Goal: Information Seeking & Learning: Understand process/instructions

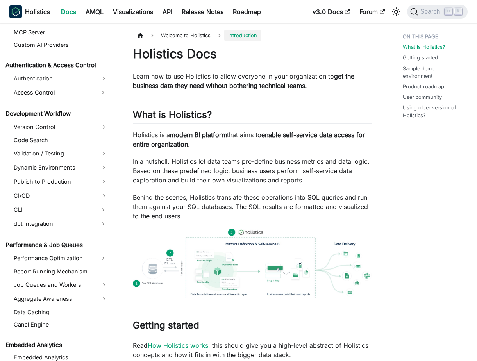
scroll to position [526, 0]
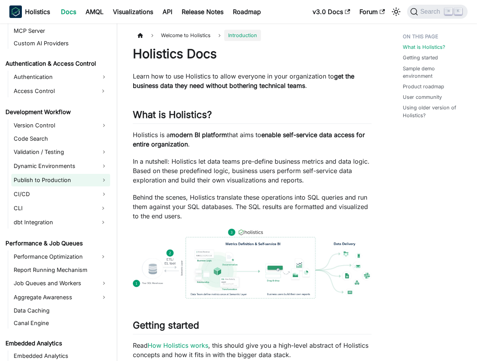
click at [57, 179] on link "Publish to Production" at bounding box center [60, 180] width 99 height 12
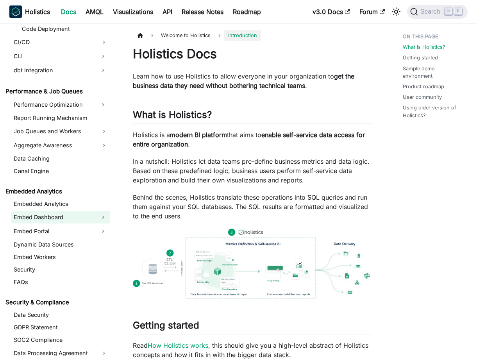
click at [59, 218] on link "Embed Dashboard" at bounding box center [53, 217] width 85 height 12
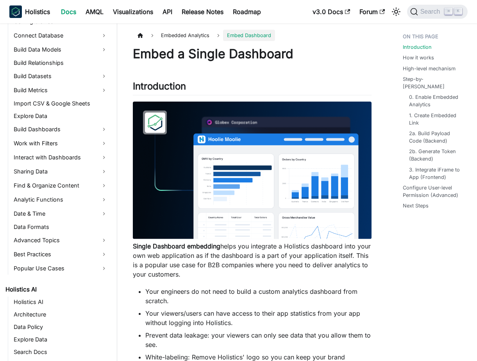
scroll to position [136, 0]
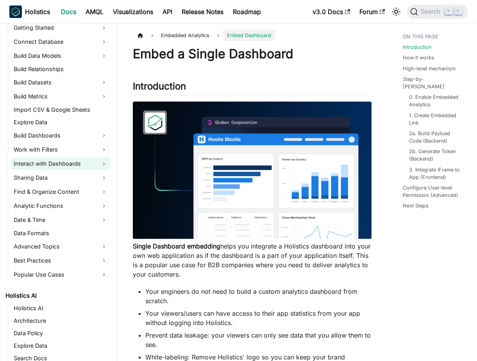
click at [80, 161] on link "Interact with Dashboards" at bounding box center [60, 163] width 99 height 12
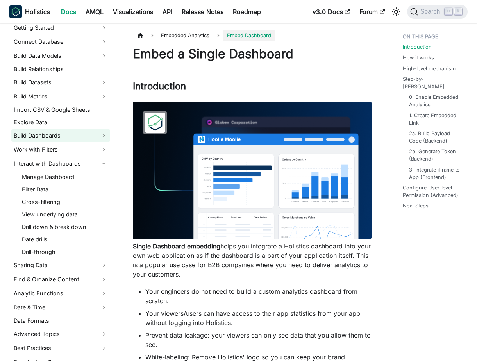
click at [77, 141] on link "Build Dashboards" at bounding box center [60, 135] width 99 height 12
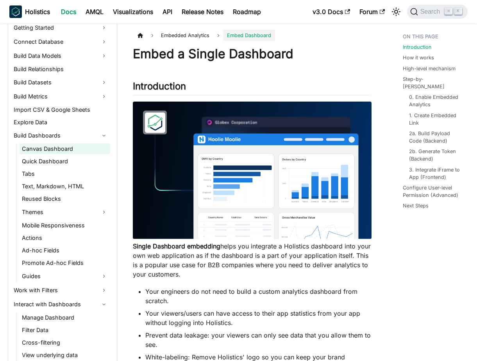
click at [77, 151] on link "Canvas Dashboard" at bounding box center [65, 148] width 91 height 11
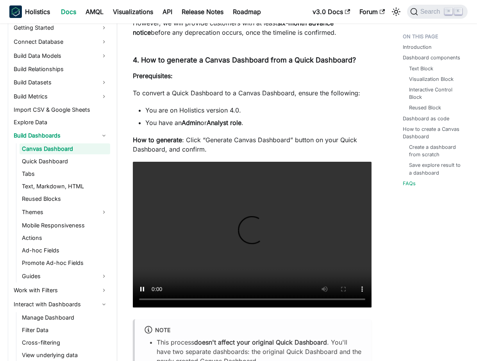
scroll to position [3043, 0]
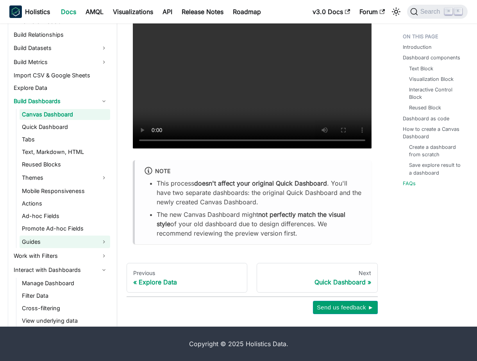
click at [78, 242] on link "Guides" at bounding box center [65, 241] width 91 height 12
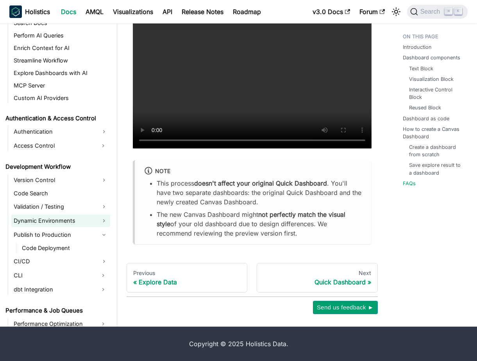
scroll to position [760, 0]
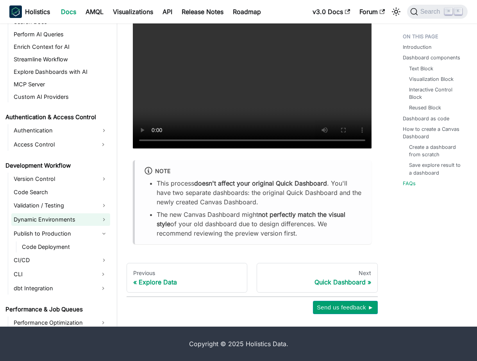
click at [76, 221] on link "Dynamic Environments" at bounding box center [60, 219] width 99 height 12
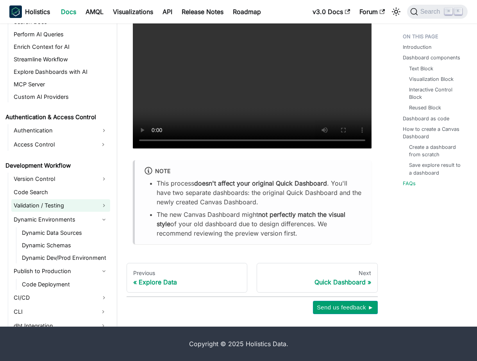
click at [77, 208] on link "Validation / Testing" at bounding box center [60, 205] width 99 height 12
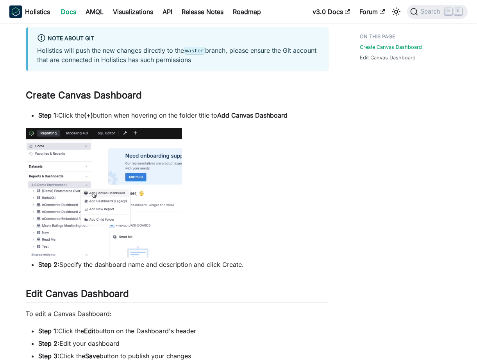
scroll to position [190, 0]
